Goal: Information Seeking & Learning: Learn about a topic

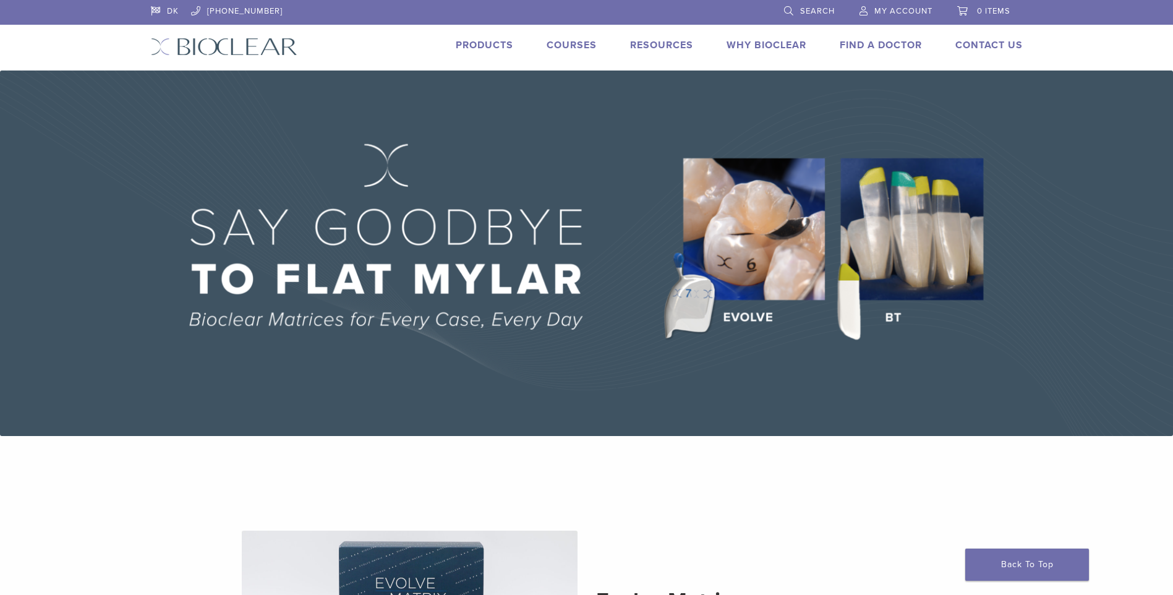
click at [911, 274] on img at bounding box center [586, 252] width 1173 height 365
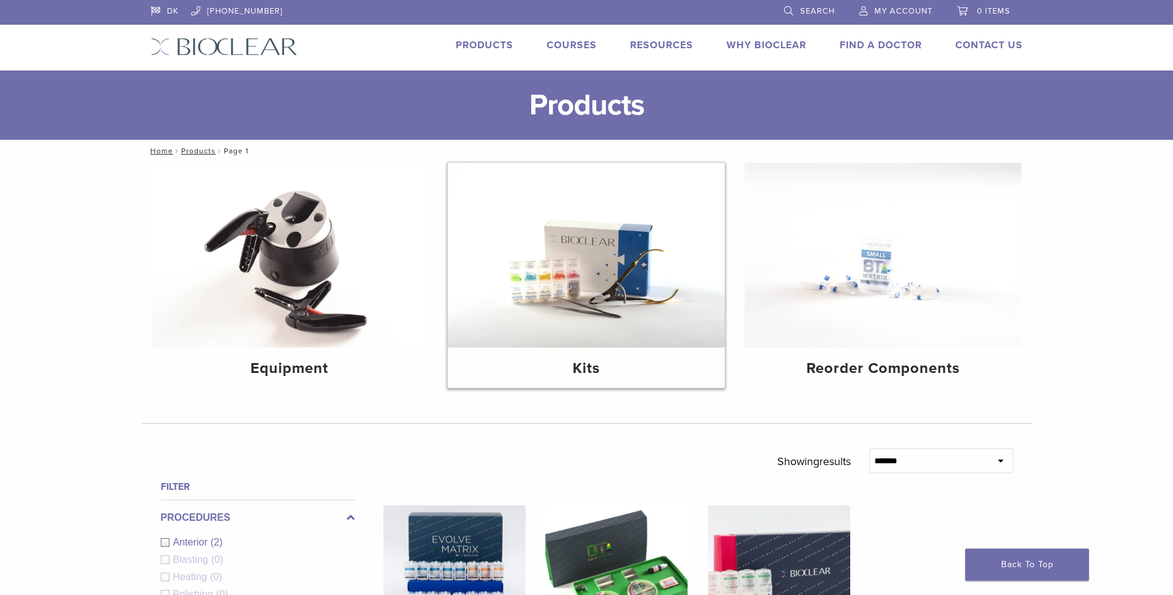
click at [544, 304] on img at bounding box center [586, 255] width 277 height 185
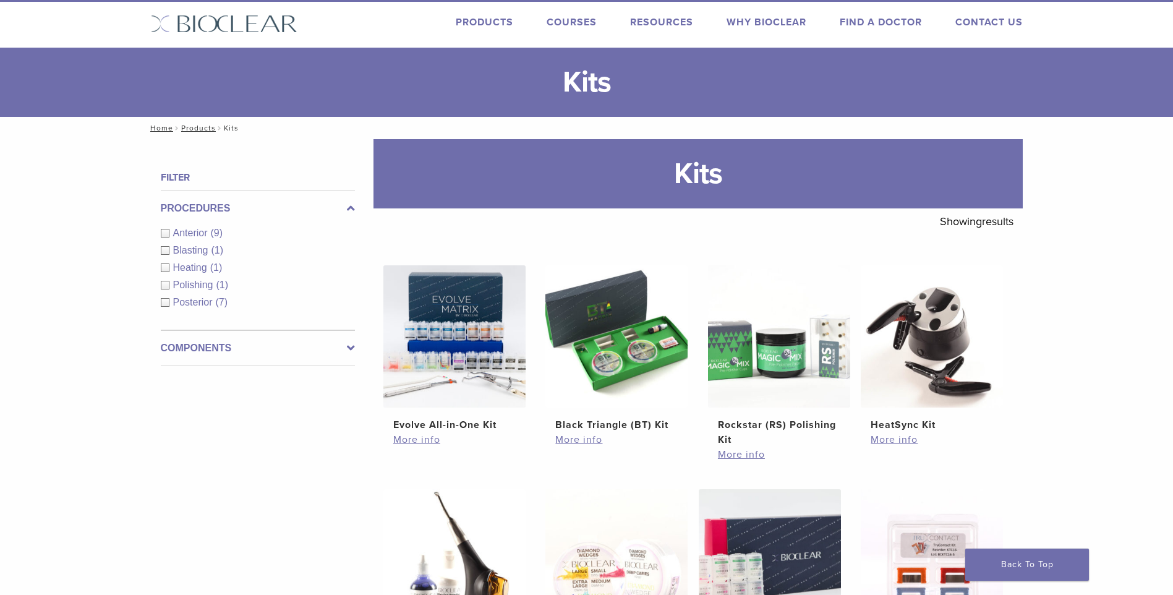
scroll to position [27, 0]
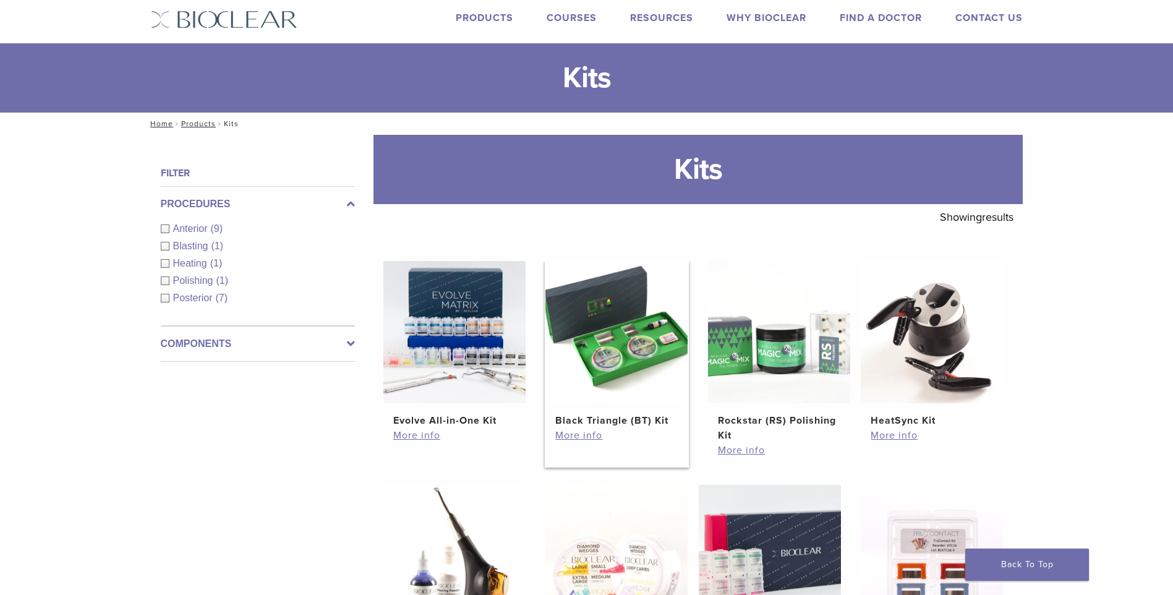
click at [638, 371] on img at bounding box center [616, 332] width 142 height 142
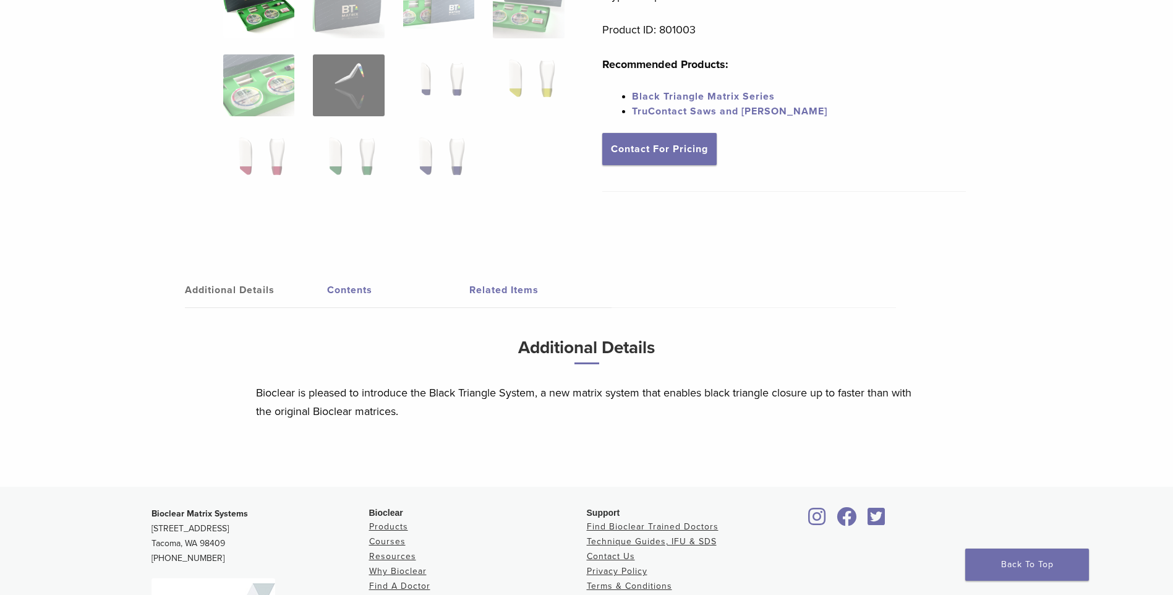
scroll to position [401, 0]
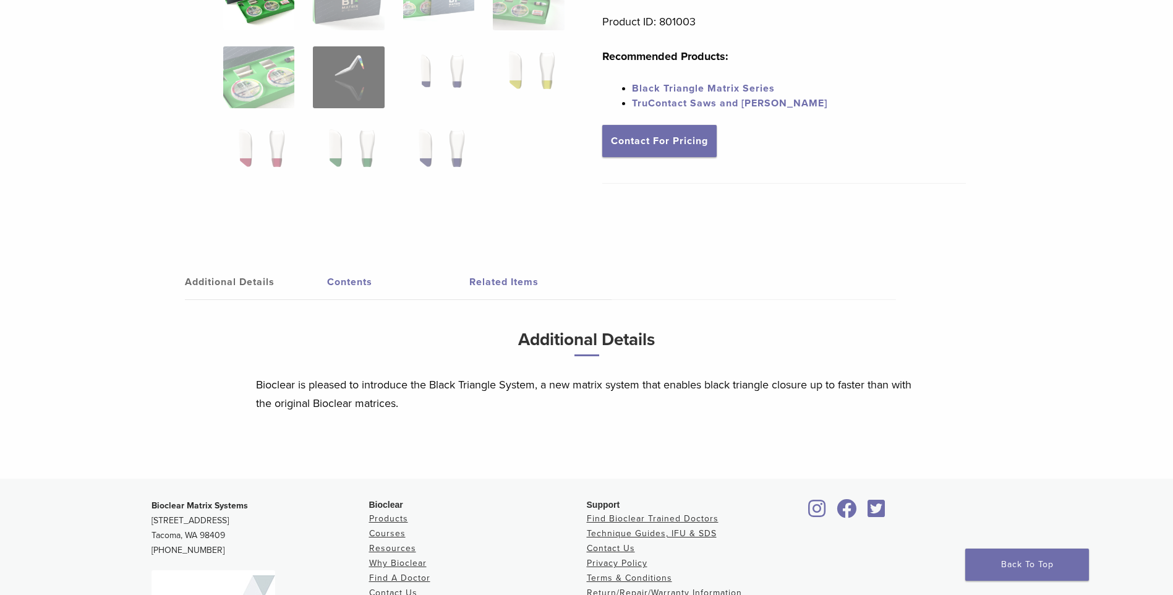
click at [352, 284] on link "Contents" at bounding box center [398, 282] width 142 height 35
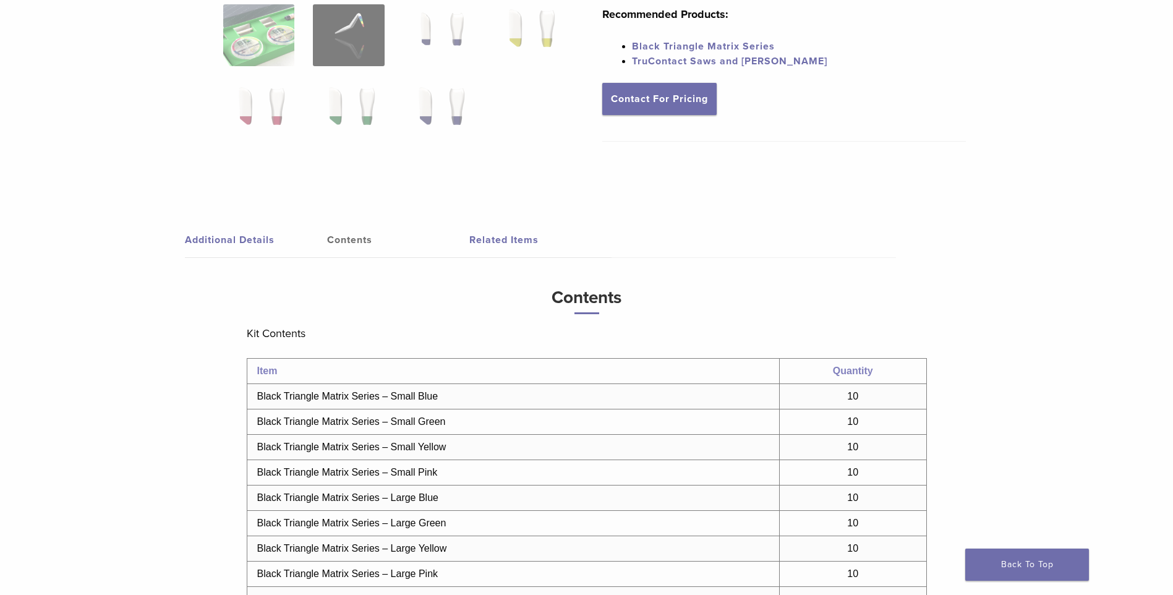
scroll to position [0, 0]
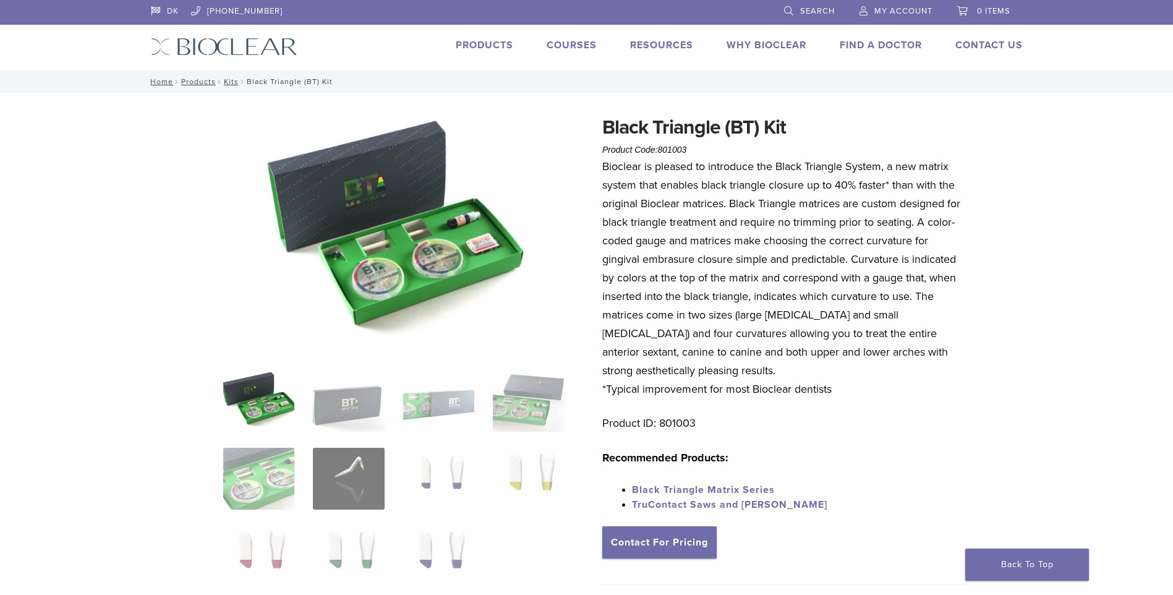
click at [393, 233] on img at bounding box center [393, 233] width 341 height 241
click at [424, 266] on img at bounding box center [393, 233] width 341 height 241
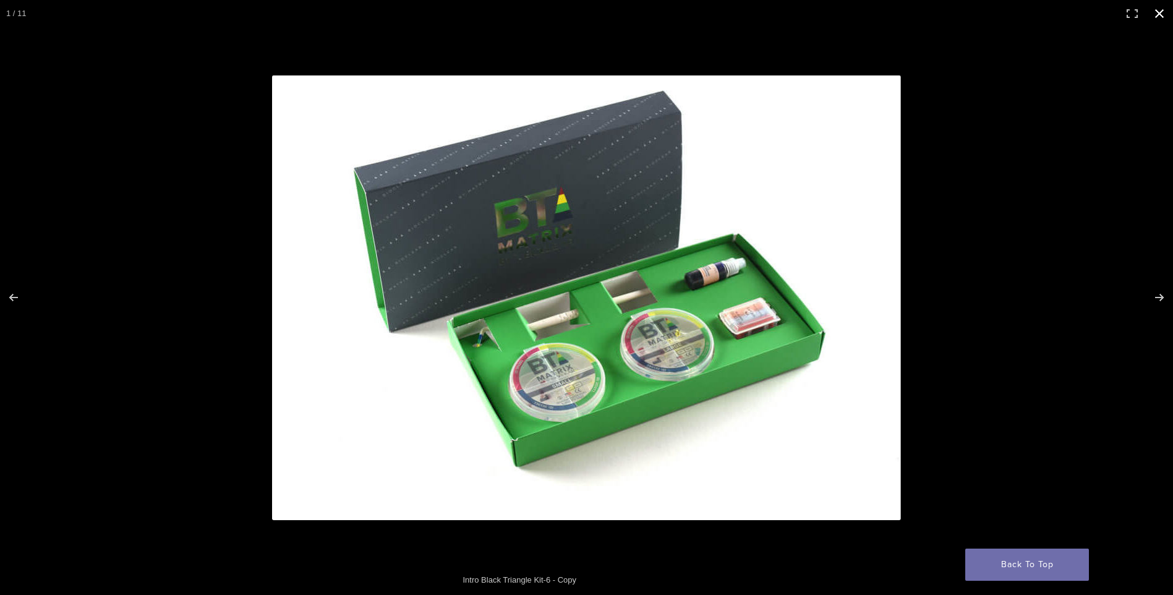
click at [1157, 16] on button "Close (Esc)" at bounding box center [1158, 13] width 27 height 27
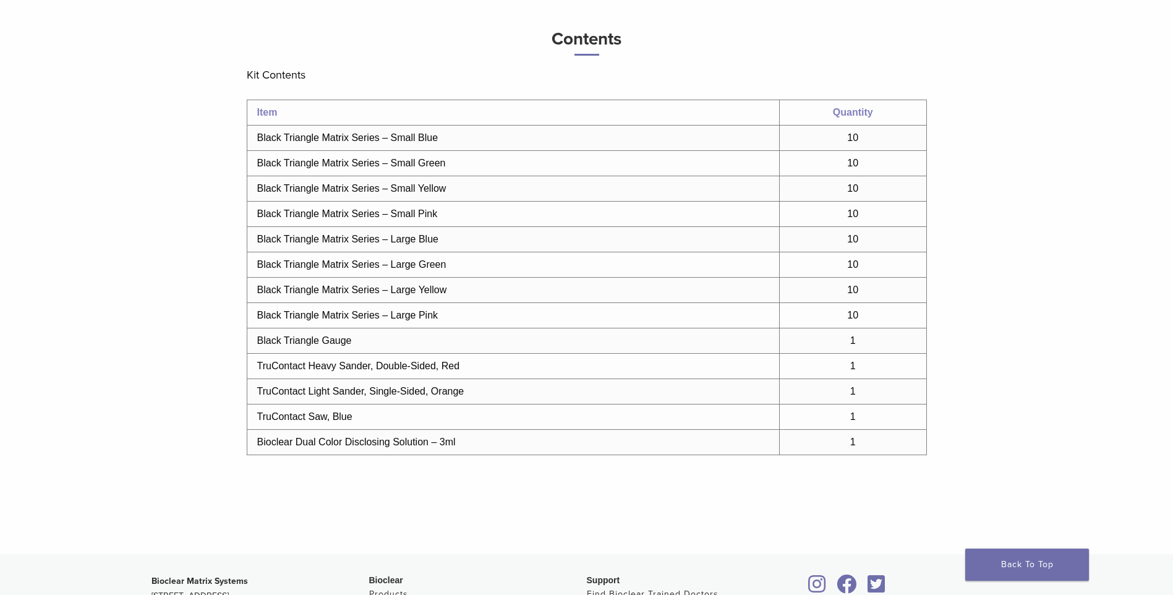
scroll to position [703, 0]
drag, startPoint x: 258, startPoint y: 414, endPoint x: 328, endPoint y: 412, distance: 69.9
click at [328, 412] on td "TruContact Saw, Blue" at bounding box center [513, 414] width 532 height 25
drag, startPoint x: 258, startPoint y: 441, endPoint x: 476, endPoint y: 448, distance: 218.3
click at [476, 448] on td "Bioclear Dual Color Disclosing Solution – 3ml" at bounding box center [513, 440] width 532 height 25
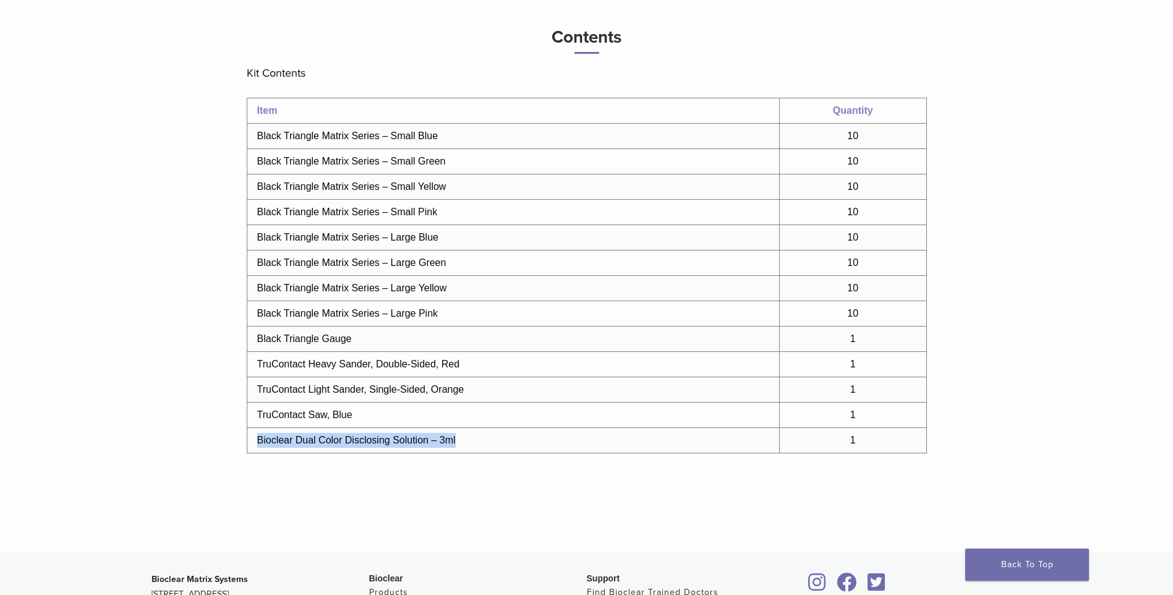
copy td "Bioclear Dual Color Disclosing Solution – 3ml"
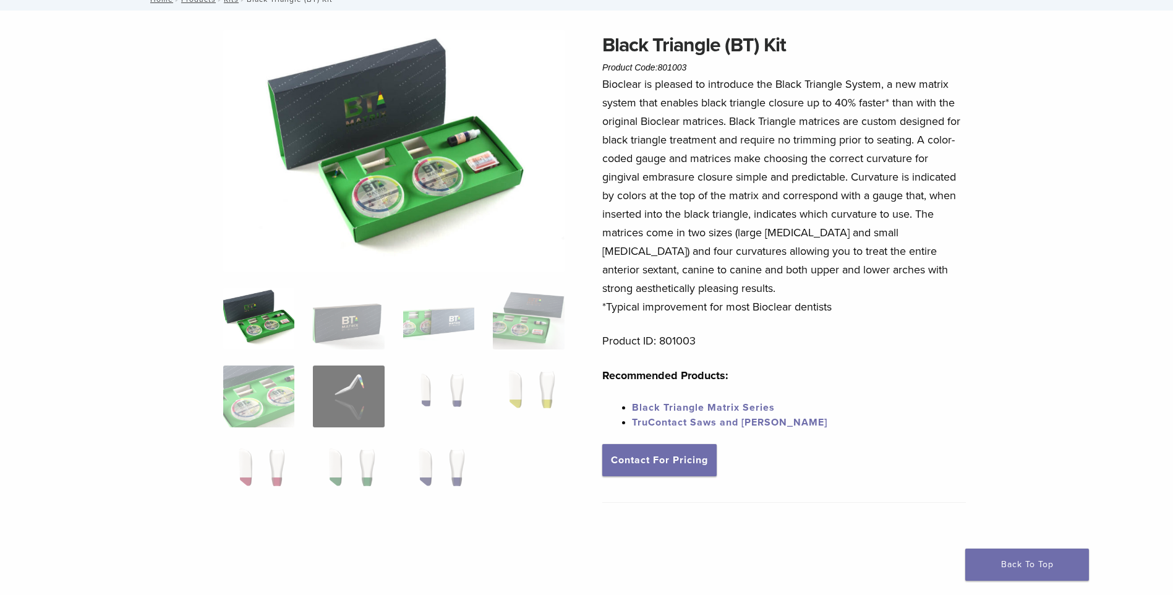
scroll to position [0, 0]
